Goal: Transaction & Acquisition: Purchase product/service

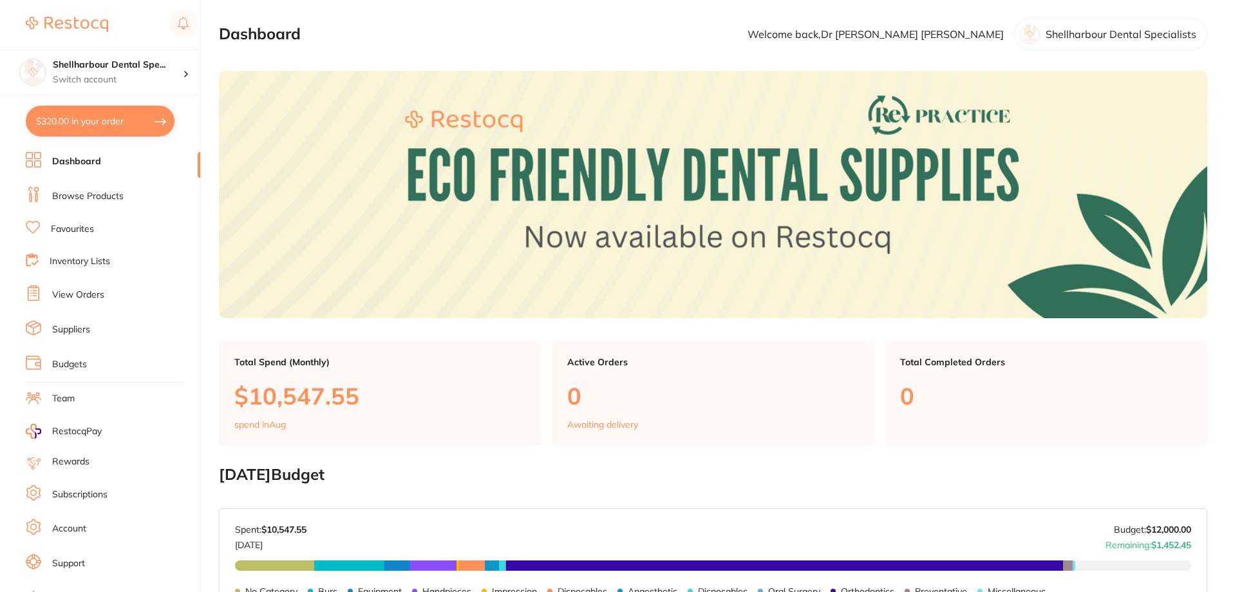
click at [81, 126] on button "$320.00 in your order" at bounding box center [100, 121] width 149 height 31
checkbox input "true"
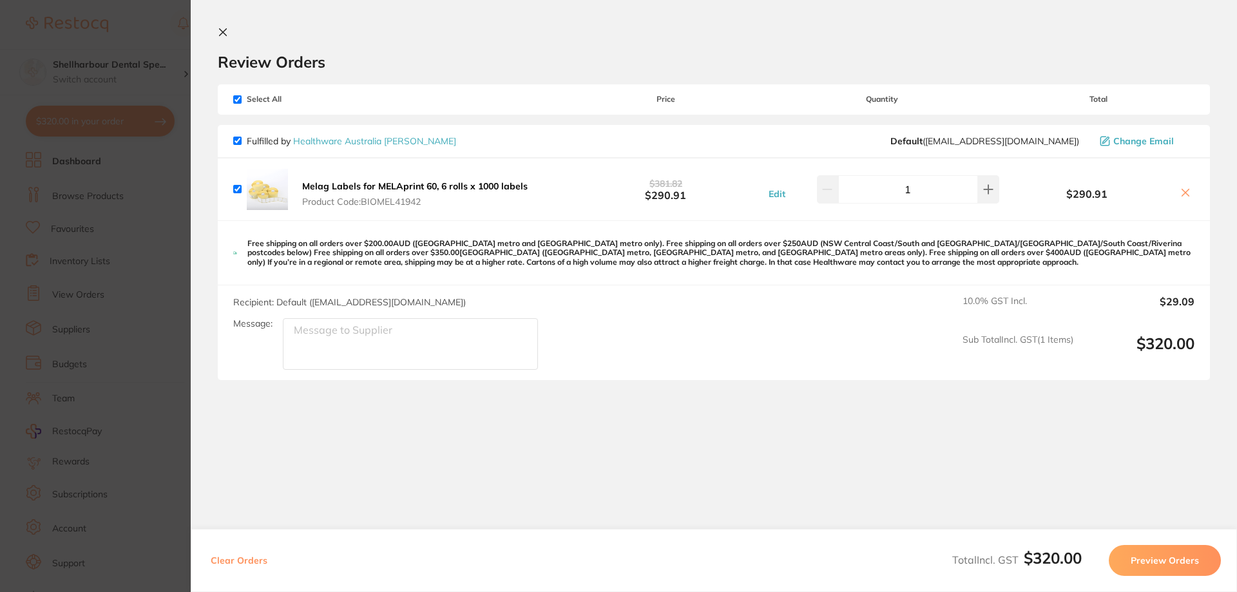
click at [166, 190] on section "Update RRP Set your pre negotiated price for this item. Item Agreed RRP (excl. …" at bounding box center [618, 296] width 1237 height 592
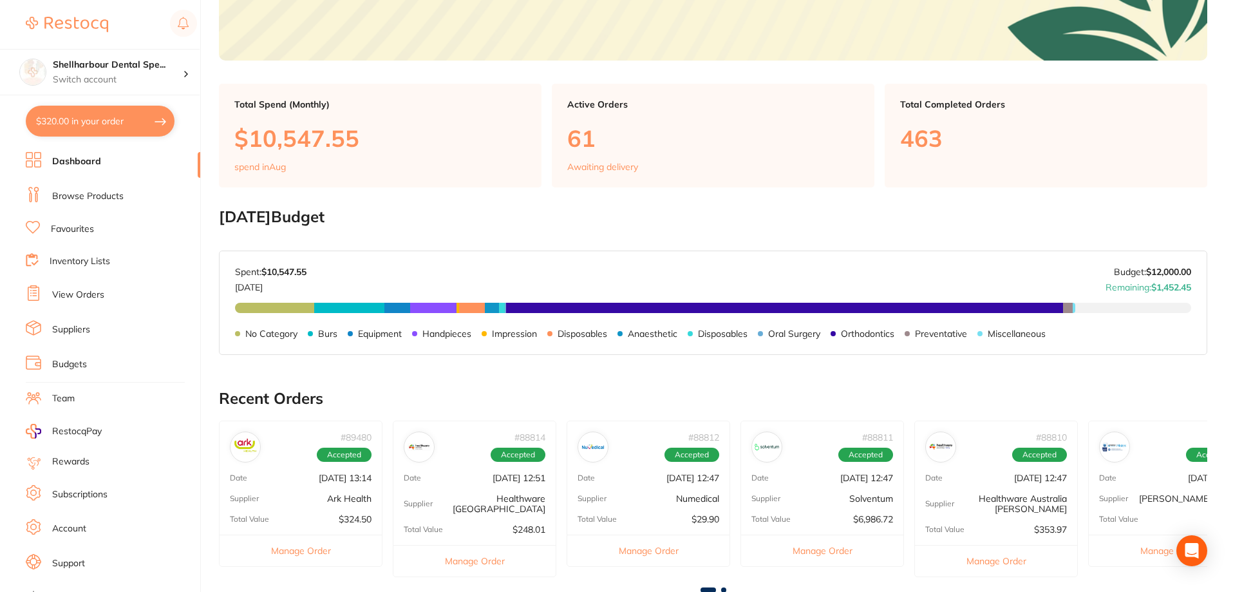
click at [92, 190] on link "Browse Products" at bounding box center [87, 196] width 71 height 13
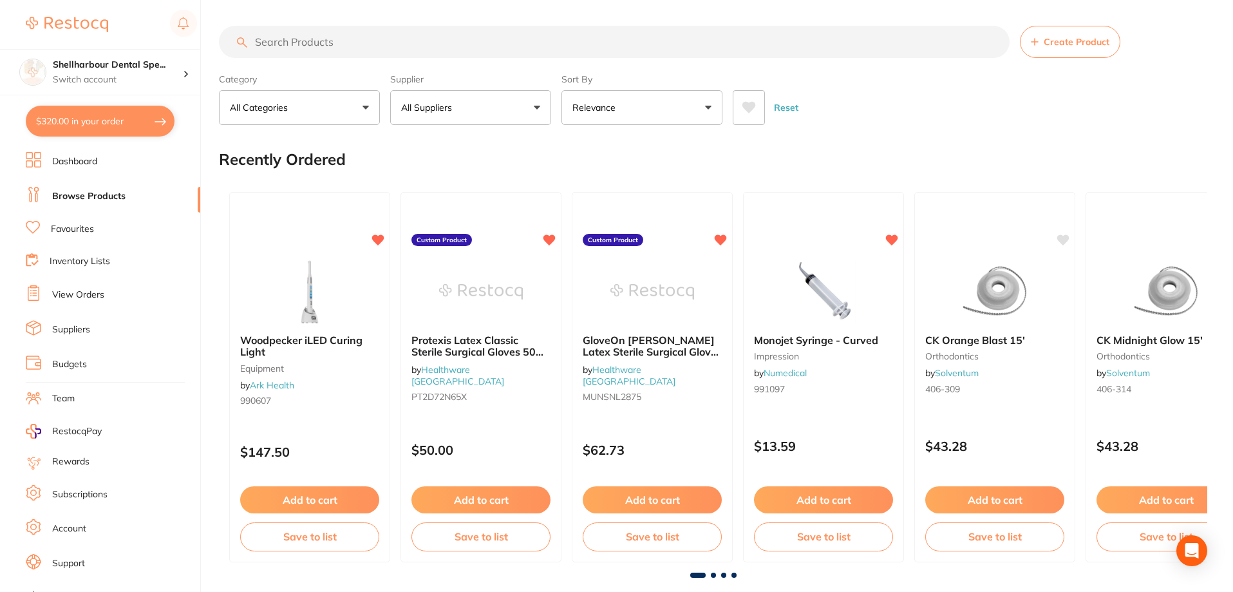
click at [381, 49] on input "search" at bounding box center [614, 42] width 791 height 32
type input "headgear"
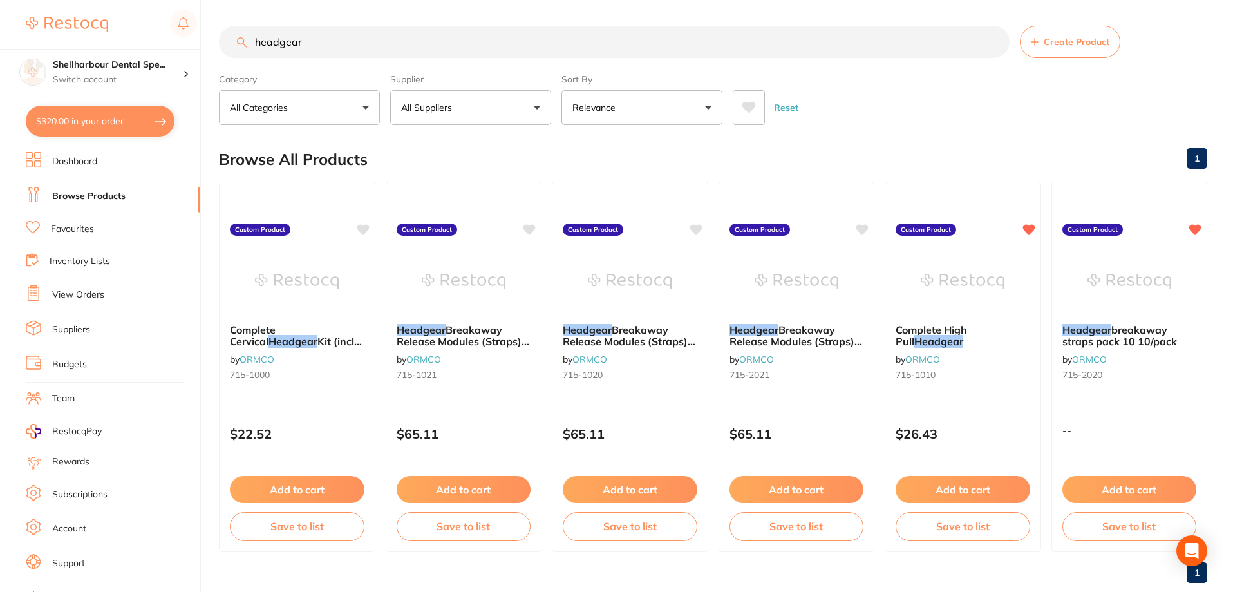
click at [753, 91] on button at bounding box center [749, 107] width 32 height 35
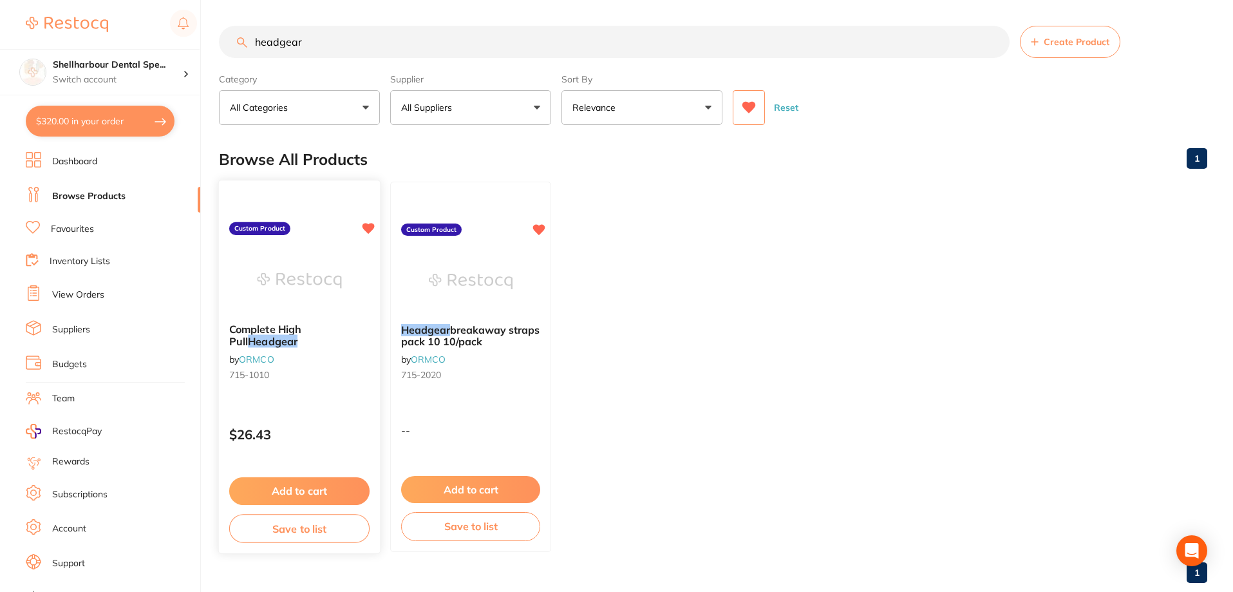
click at [327, 488] on button "Add to cart" at bounding box center [299, 491] width 140 height 28
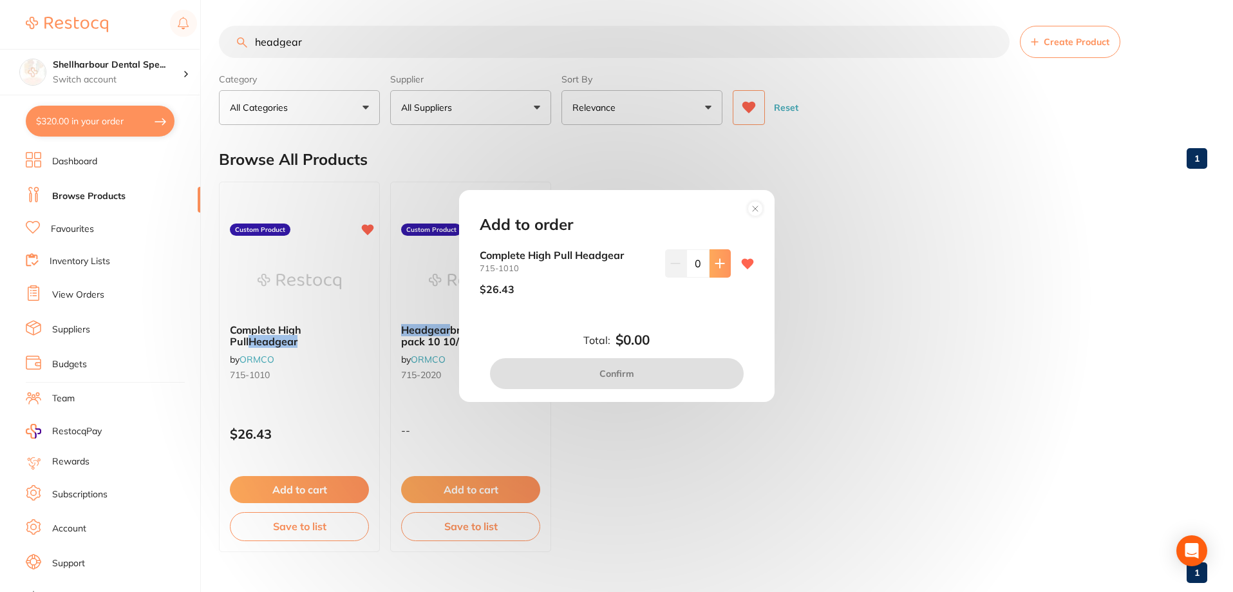
click at [721, 267] on icon at bounding box center [720, 263] width 10 height 10
type input "1"
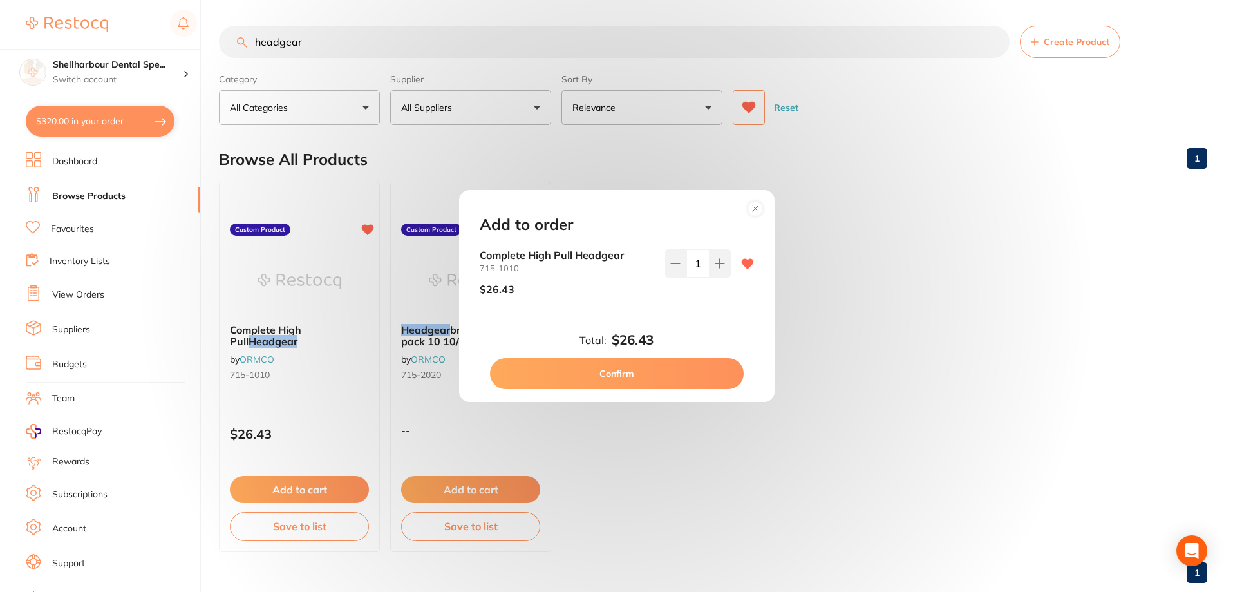
click at [652, 383] on button "Confirm" at bounding box center [617, 373] width 254 height 31
checkbox input "false"
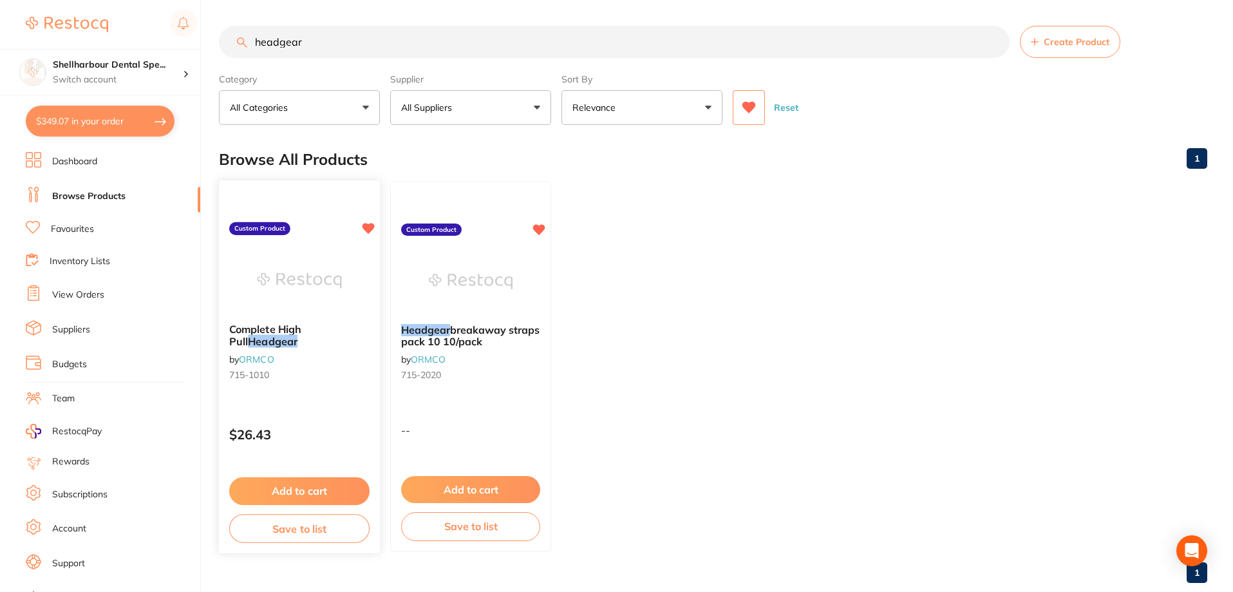
click at [319, 488] on button "Add to cart" at bounding box center [299, 491] width 140 height 28
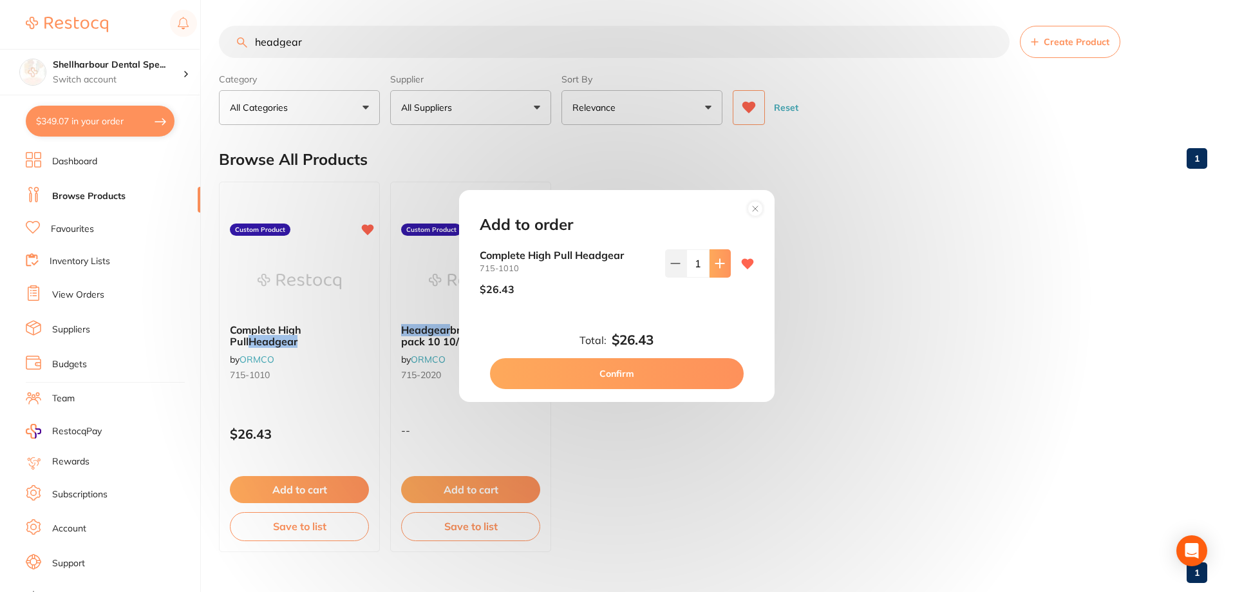
click at [724, 262] on button at bounding box center [720, 263] width 21 height 28
type input "2"
click at [679, 359] on button "Confirm" at bounding box center [617, 373] width 254 height 31
type input "2"
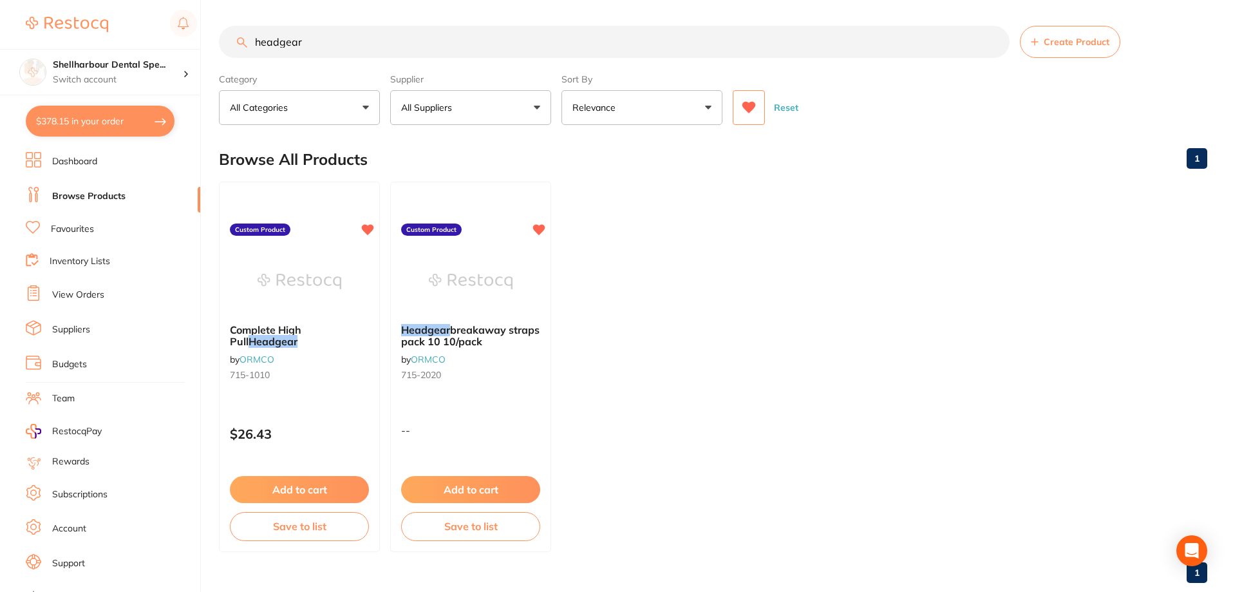
click at [126, 111] on button "$378.15 in your order" at bounding box center [100, 121] width 149 height 31
checkbox input "true"
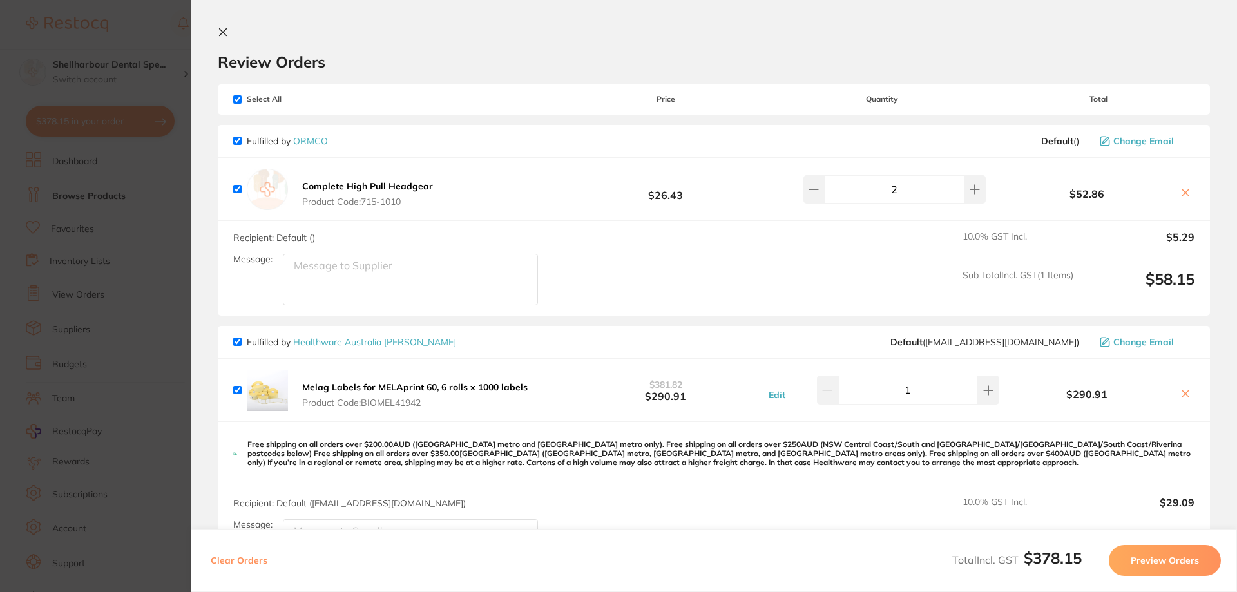
click at [1163, 561] on button "Preview Orders" at bounding box center [1164, 560] width 112 height 31
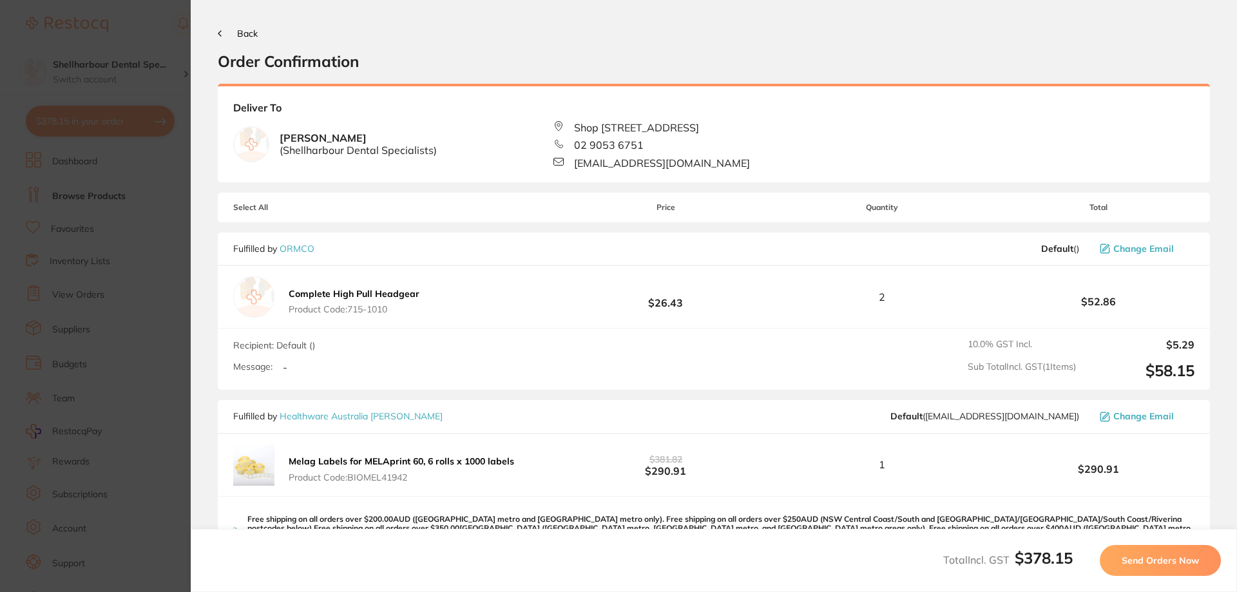
click at [1163, 560] on span "Send Orders Now" at bounding box center [1159, 561] width 77 height 12
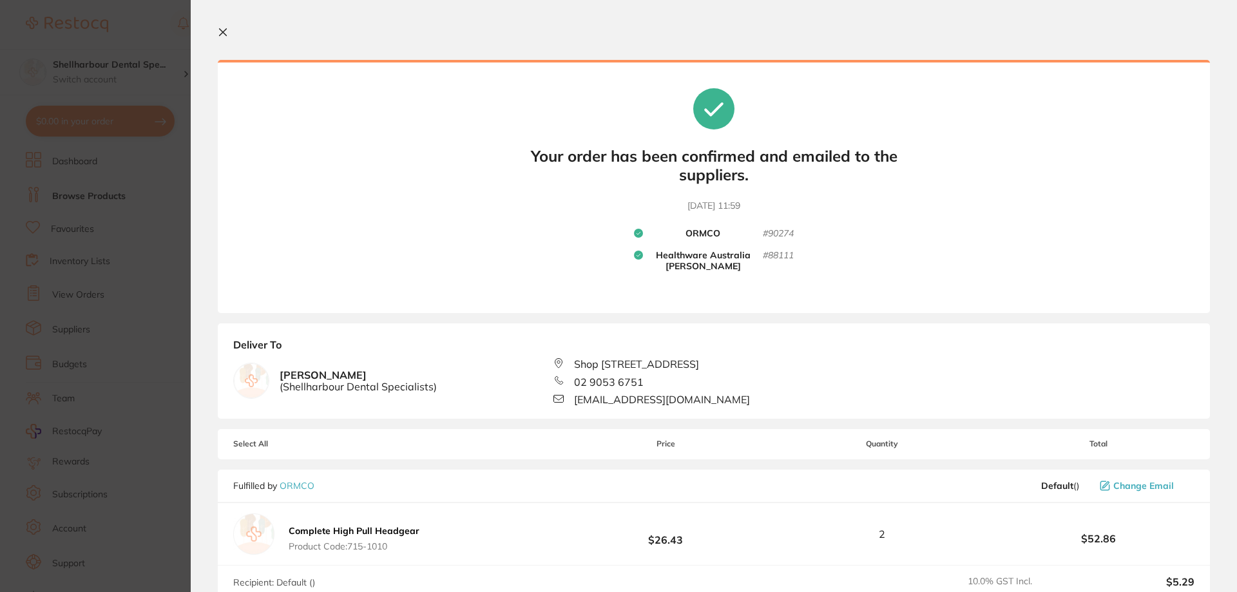
click at [221, 30] on icon at bounding box center [223, 32] width 7 height 7
